Goal: Task Accomplishment & Management: Manage account settings

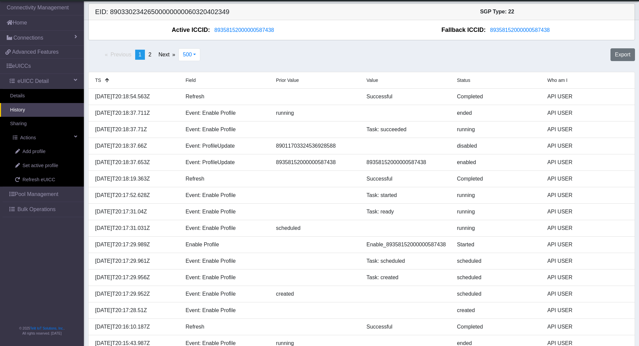
scroll to position [7990, 0]
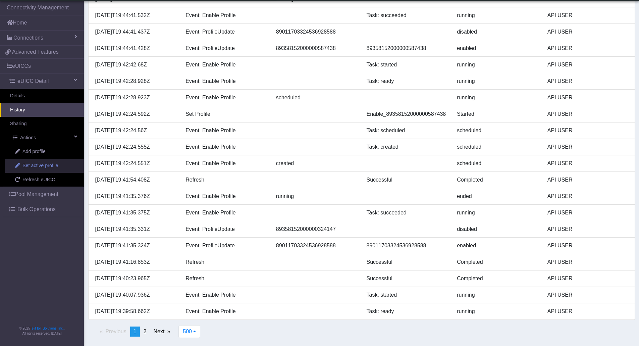
click at [50, 165] on span "Set active profile" at bounding box center [40, 165] width 36 height 7
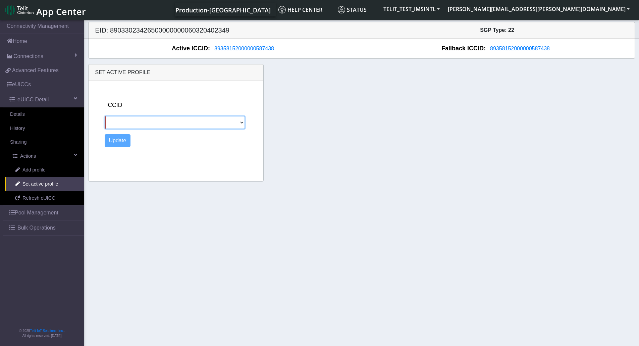
click at [131, 123] on select "89358152000000324147 89011703324536928588" at bounding box center [175, 122] width 141 height 13
select select "89011703324536928588"
click at [105, 116] on select "89358152000000324147 89011703324536928588" at bounding box center [175, 122] width 141 height 13
click at [118, 145] on button "Update" at bounding box center [118, 140] width 26 height 13
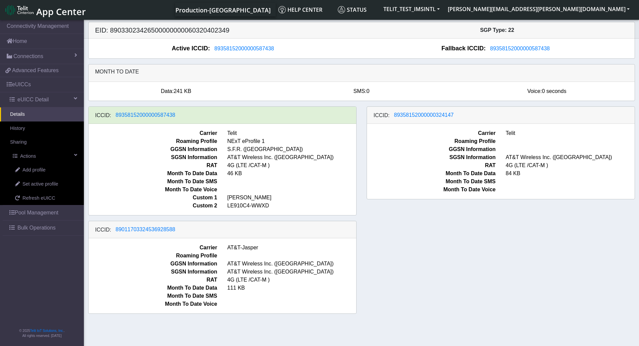
click at [400, 259] on div "ICCID: 89358152000000587438 Carrier Telit Roaming Profile NExT eProfile 1 GGSN …" at bounding box center [361, 212] width 557 height 213
click at [49, 197] on span "Refresh eUICC" at bounding box center [38, 198] width 33 height 7
click at [449, 273] on div "ICCID: [TECHNICAL_ID] Carrier Telit Roaming Profile NExT eProfile 1 GGSN Inform…" at bounding box center [361, 212] width 557 height 213
click at [37, 199] on span "Refresh eUICC" at bounding box center [38, 198] width 33 height 7
click at [388, 227] on div "ICCID: 89358152000000587438 Carrier Telit Roaming Profile NExT eProfile 1 GGSN …" at bounding box center [361, 212] width 557 height 213
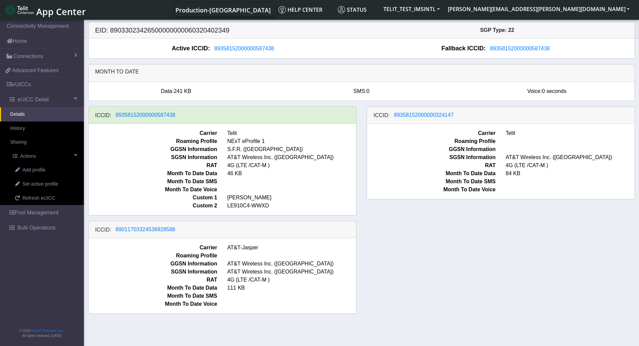
click at [363, 263] on div "ICCID: [TECHNICAL_ID] Carrier Telit Roaming Profile NExT eProfile 1 GGSN Inform…" at bounding box center [361, 212] width 557 height 213
click at [55, 198] on link "Refresh eUICC" at bounding box center [44, 198] width 79 height 14
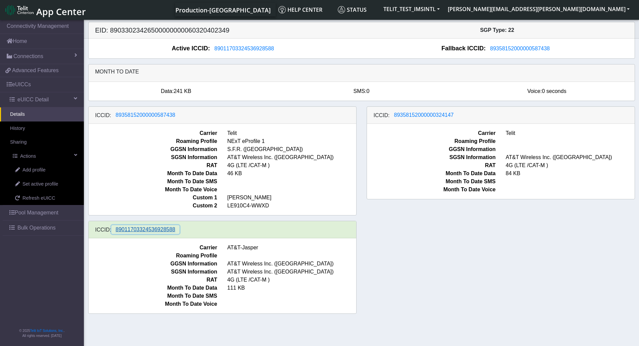
click at [152, 230] on span "89011703324536928588" at bounding box center [146, 229] width 60 height 6
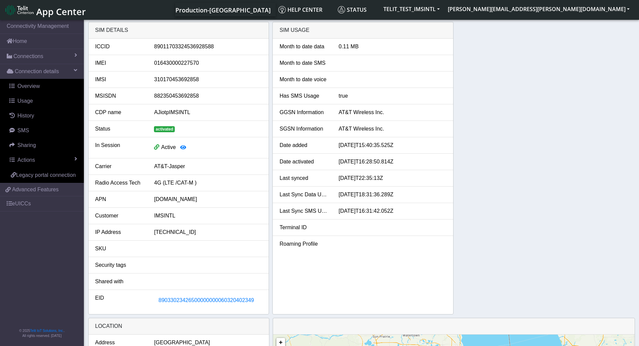
click at [186, 48] on div "89011703324536928588" at bounding box center [208, 47] width 118 height 8
copy div "89011703324536928588"
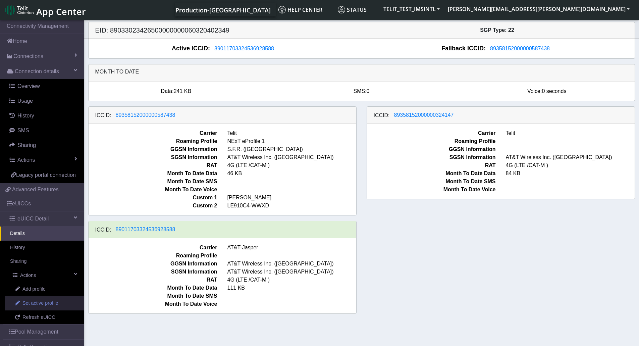
click at [40, 307] on span "Set active profile" at bounding box center [40, 303] width 36 height 7
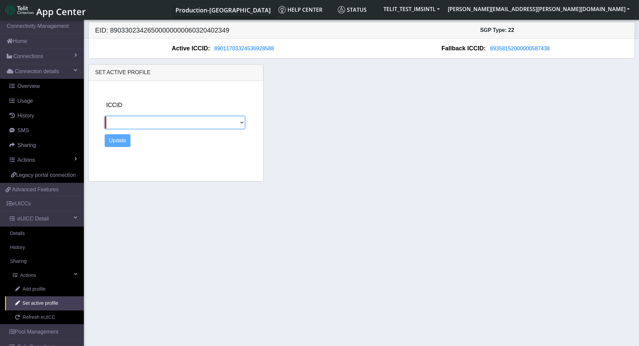
click at [149, 120] on select "89358152000000587438 89358152000000324147" at bounding box center [175, 122] width 141 height 13
select select "89358152000000324147"
click at [105, 116] on select "89358152000000587438 89358152000000324147" at bounding box center [175, 122] width 141 height 13
click at [119, 141] on button "Update" at bounding box center [118, 140] width 26 height 13
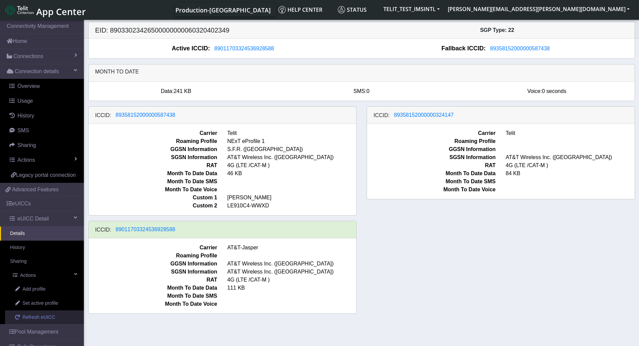
click at [36, 321] on span "Refresh eUICC" at bounding box center [38, 317] width 33 height 7
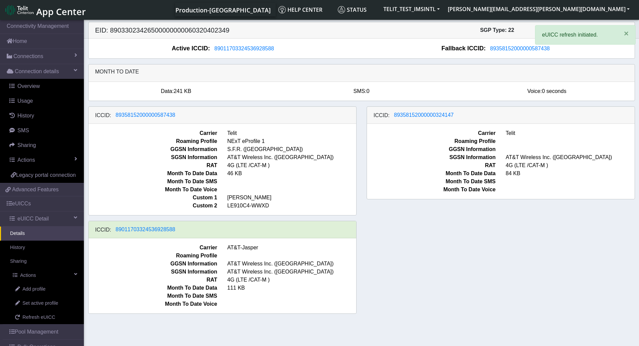
click at [430, 247] on div "ICCID: 89358152000000587438 Carrier Telit Roaming Profile NExT eProfile 1 GGSN …" at bounding box center [361, 212] width 557 height 213
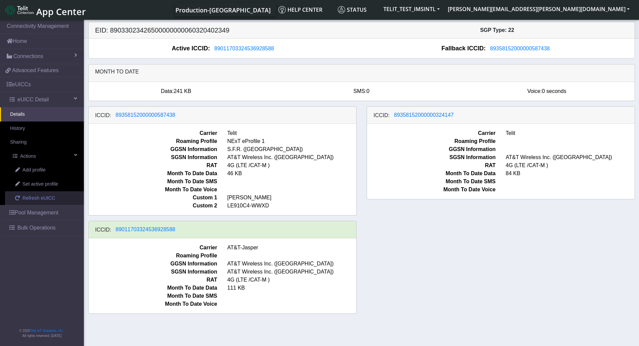
click at [45, 203] on link "Refresh eUICC" at bounding box center [44, 198] width 79 height 14
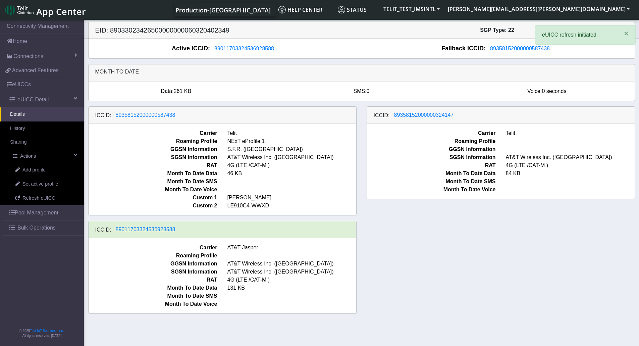
click at [569, 247] on div "ICCID: 89358152000000587438 Carrier Telit Roaming Profile NExT eProfile 1 GGSN …" at bounding box center [361, 212] width 557 height 213
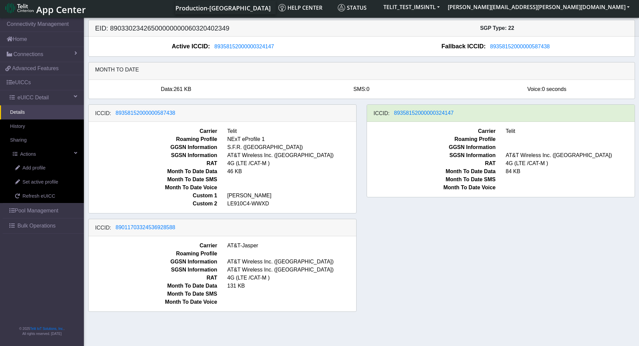
scroll to position [2, 0]
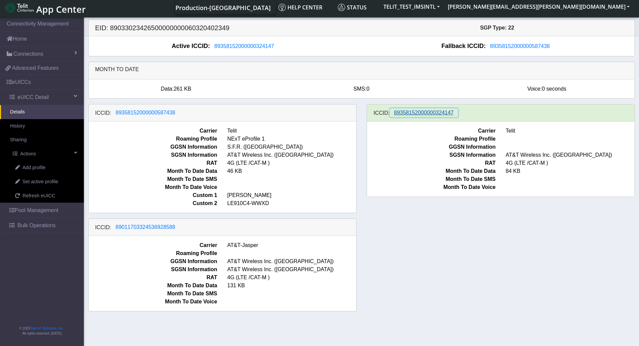
click at [401, 114] on span "89358152000000324147" at bounding box center [424, 113] width 60 height 6
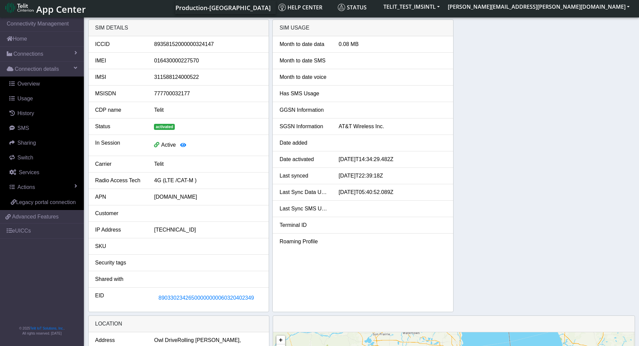
click at [180, 45] on div "89358152000000324147" at bounding box center [208, 44] width 118 height 8
copy div "89358152000000324147"
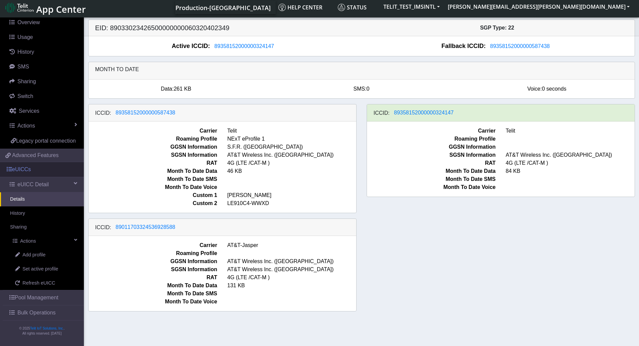
scroll to position [69, 0]
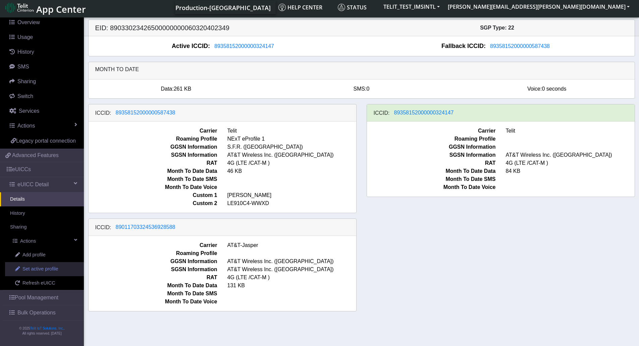
click at [34, 266] on span "Set active profile" at bounding box center [40, 268] width 36 height 7
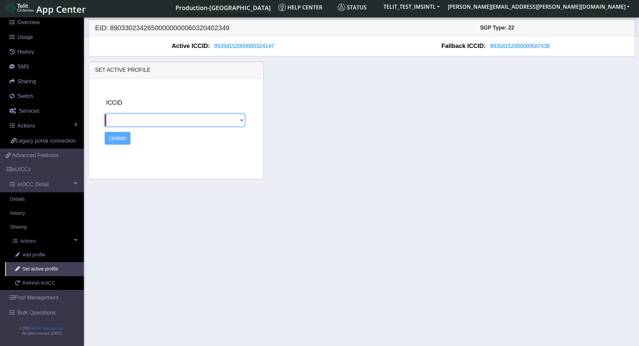
click at [141, 118] on select "89358152000000587438 89011703324536928588" at bounding box center [175, 120] width 141 height 13
select select "89358152000000587438"
click at [105, 114] on select "89358152000000587438 89011703324536928588" at bounding box center [175, 120] width 141 height 13
click at [121, 136] on button "Update" at bounding box center [118, 138] width 26 height 13
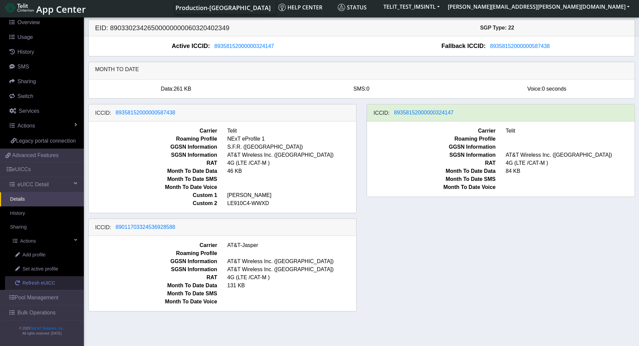
click at [47, 285] on span "Refresh eUICC" at bounding box center [38, 283] width 33 height 7
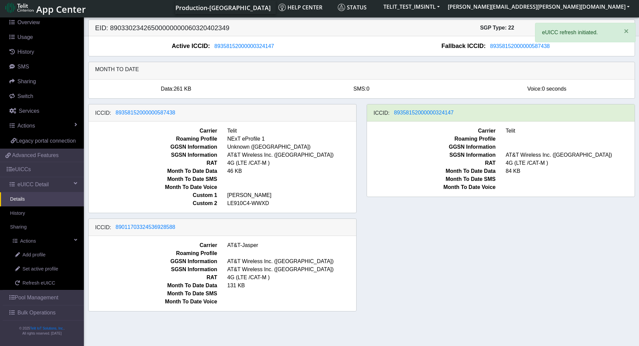
click at [462, 287] on div "ICCID: [TECHNICAL_ID] Carrier Telit Roaming Profile NExT eProfile 1 GGSN Inform…" at bounding box center [361, 210] width 557 height 213
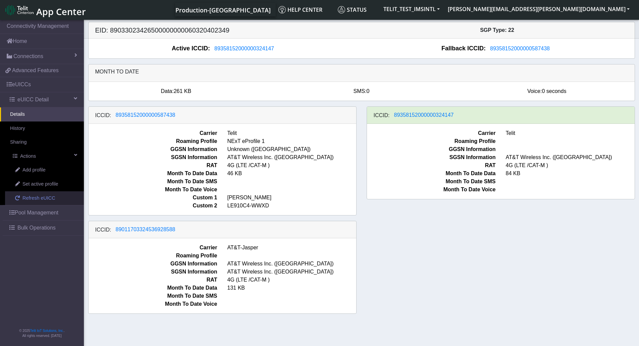
click at [50, 197] on span "Refresh eUICC" at bounding box center [38, 198] width 33 height 7
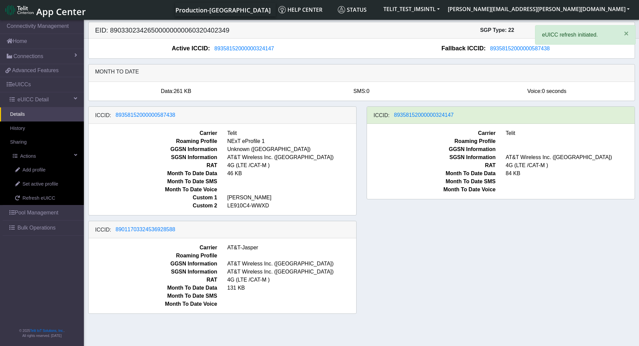
click at [393, 277] on div "ICCID: [TECHNICAL_ID] Carrier Telit Roaming Profile NExT eProfile 1 GGSN Inform…" at bounding box center [361, 212] width 557 height 213
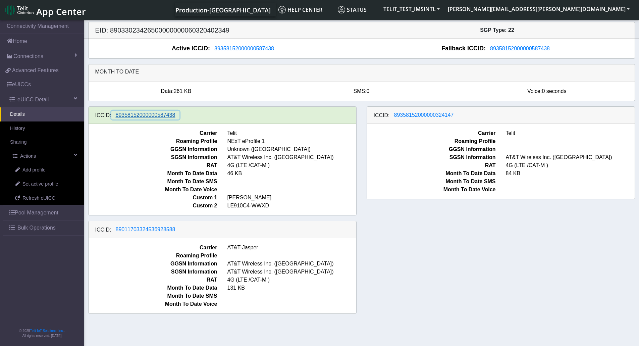
click at [163, 114] on span "89358152000000587438" at bounding box center [146, 115] width 60 height 6
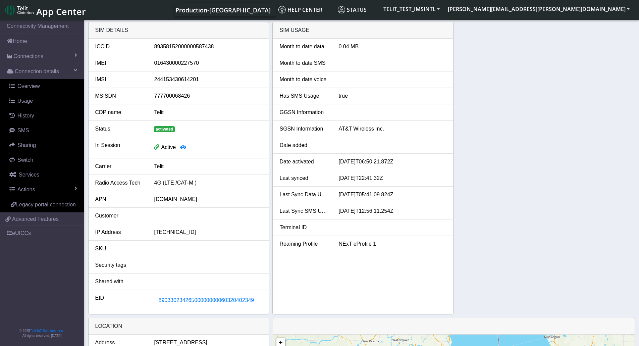
click at [161, 47] on div "89358152000000587438" at bounding box center [208, 47] width 118 height 8
copy div "89358152000000587438"
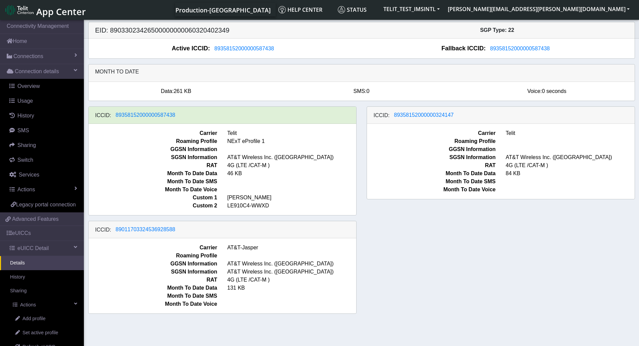
click at [492, 236] on div "ICCID: 89358152000000587438 Carrier Telit Roaming Profile NExT eProfile 1 GGSN …" at bounding box center [361, 212] width 557 height 213
